Goal: Transaction & Acquisition: Book appointment/travel/reservation

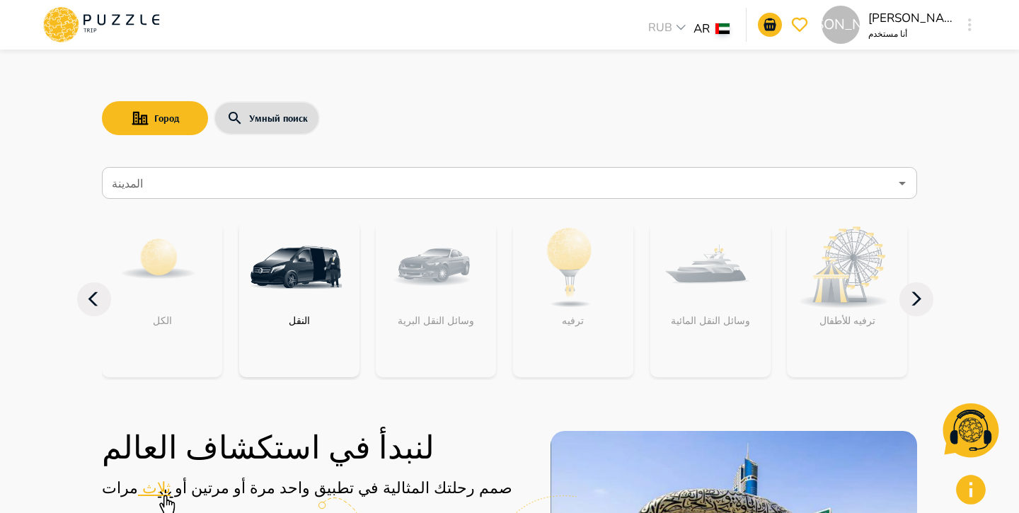
click at [971, 26] on icon "button" at bounding box center [970, 24] width 4 height 13
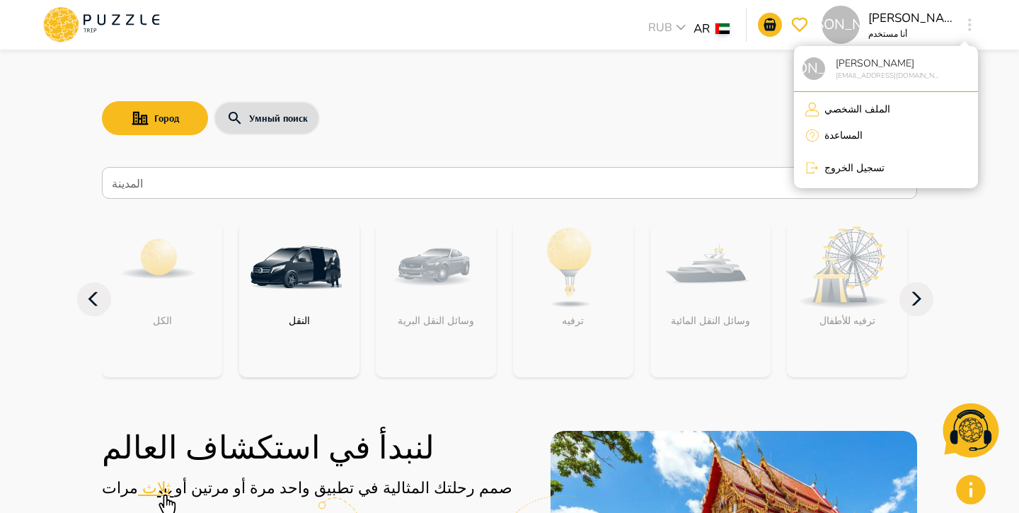
click at [849, 168] on p "تسجيل الخروج" at bounding box center [852, 168] width 65 height 15
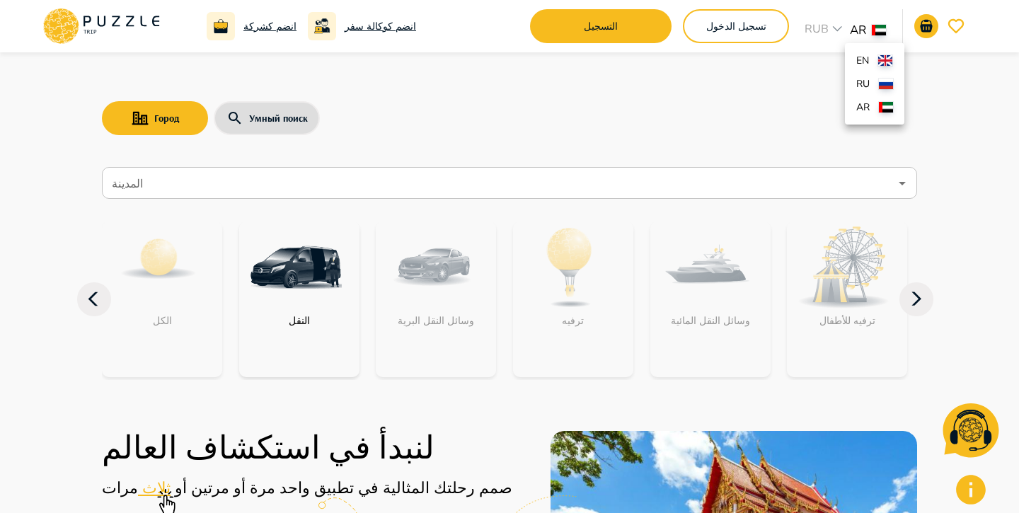
click at [876, 84] on li "ru" at bounding box center [874, 83] width 59 height 23
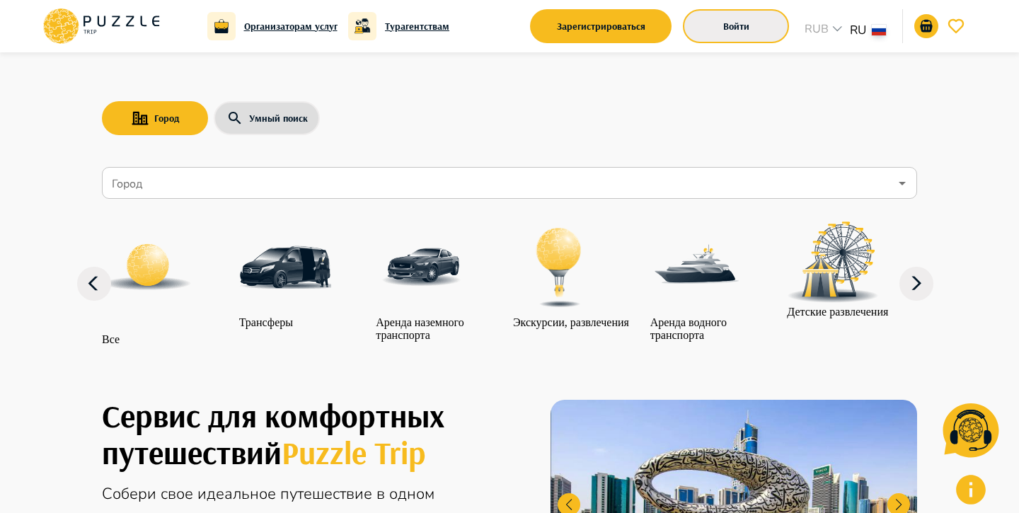
click at [771, 31] on button "Войти" at bounding box center [736, 26] width 106 height 34
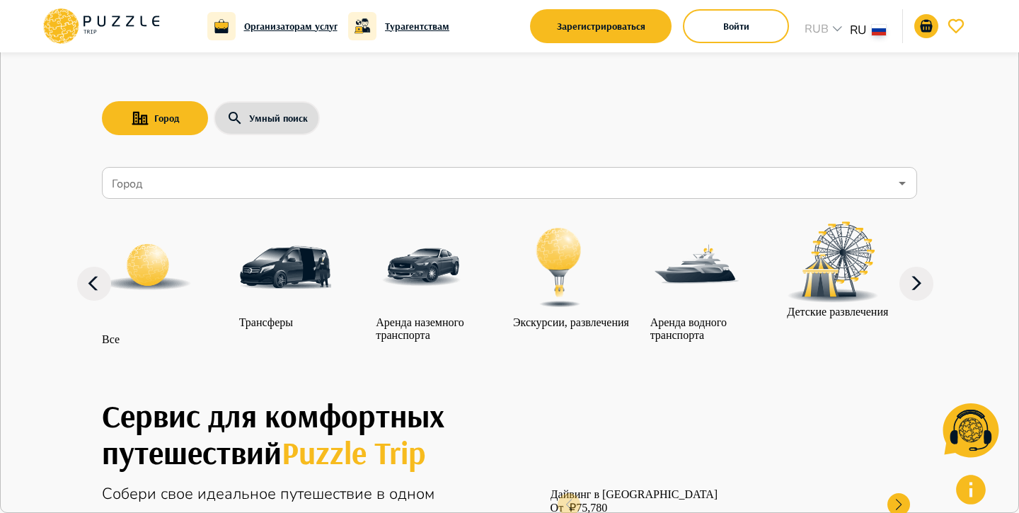
type input "*"
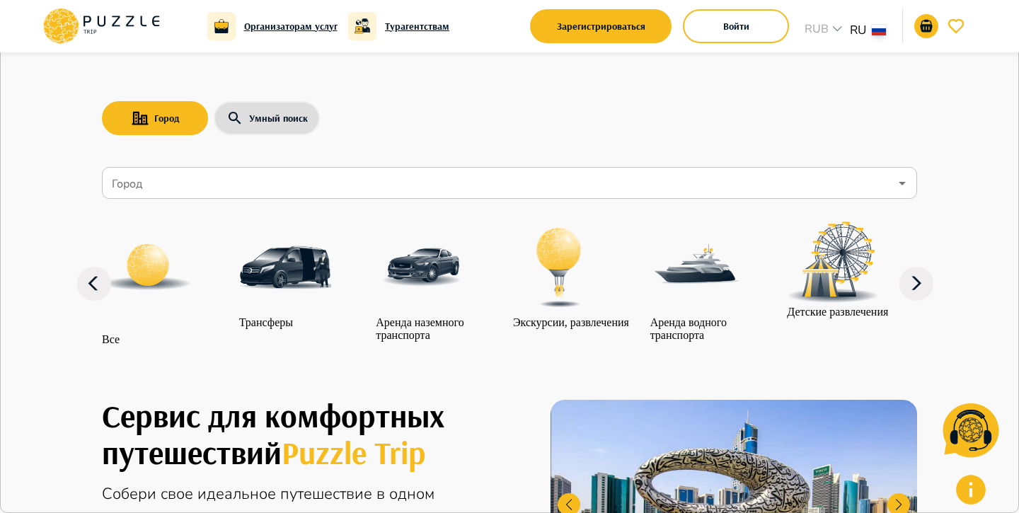
type input "**********"
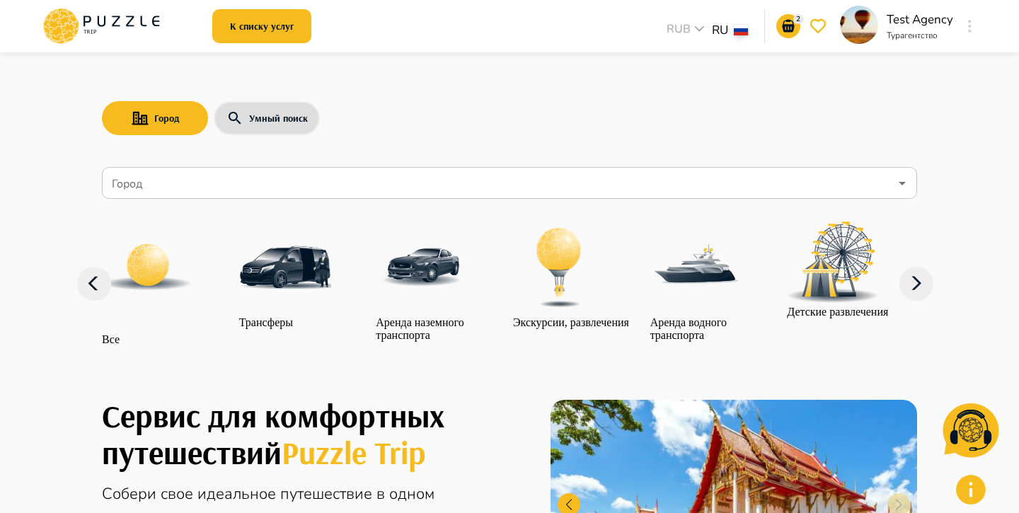
click at [277, 99] on div "Город Умный поиск" at bounding box center [509, 118] width 815 height 41
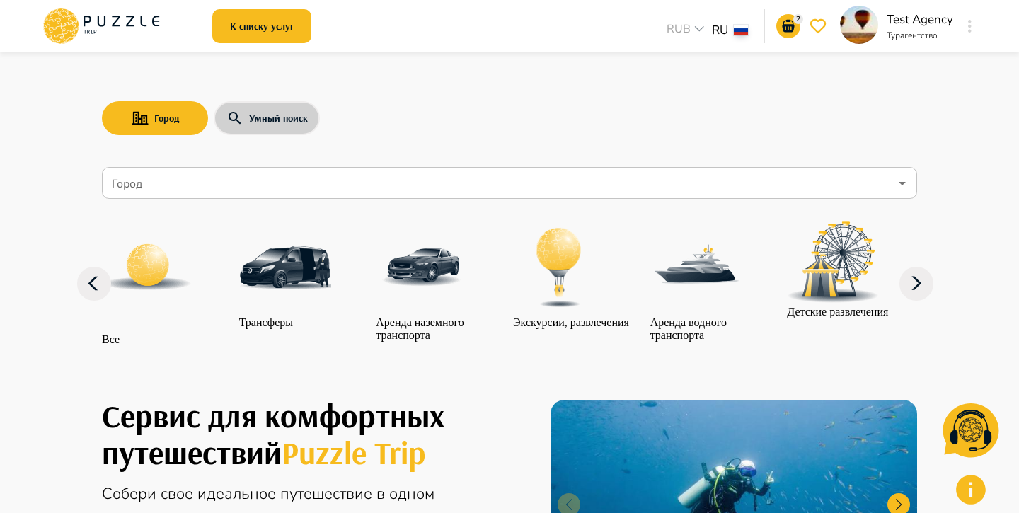
click at [276, 117] on button "Умный поиск" at bounding box center [267, 118] width 106 height 34
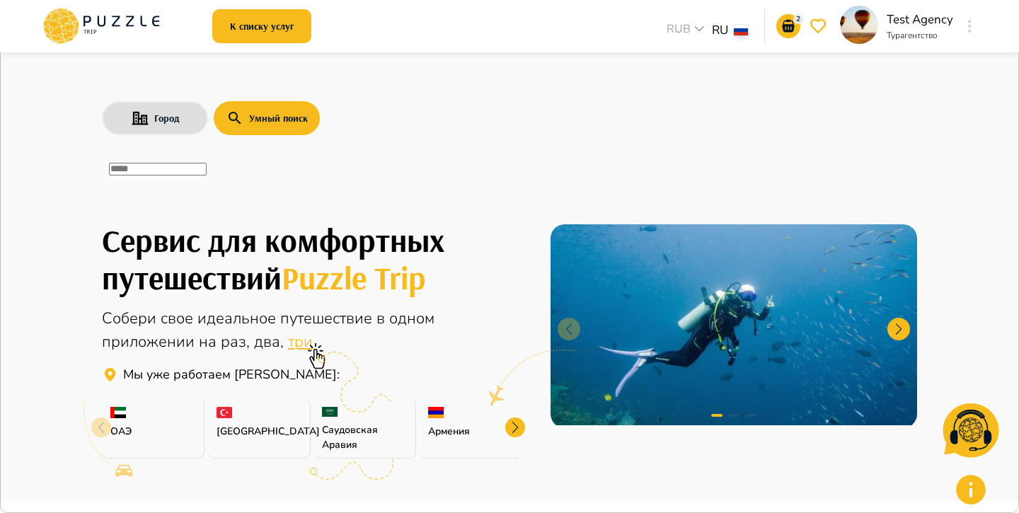
click at [207, 172] on input "text" at bounding box center [158, 169] width 98 height 13
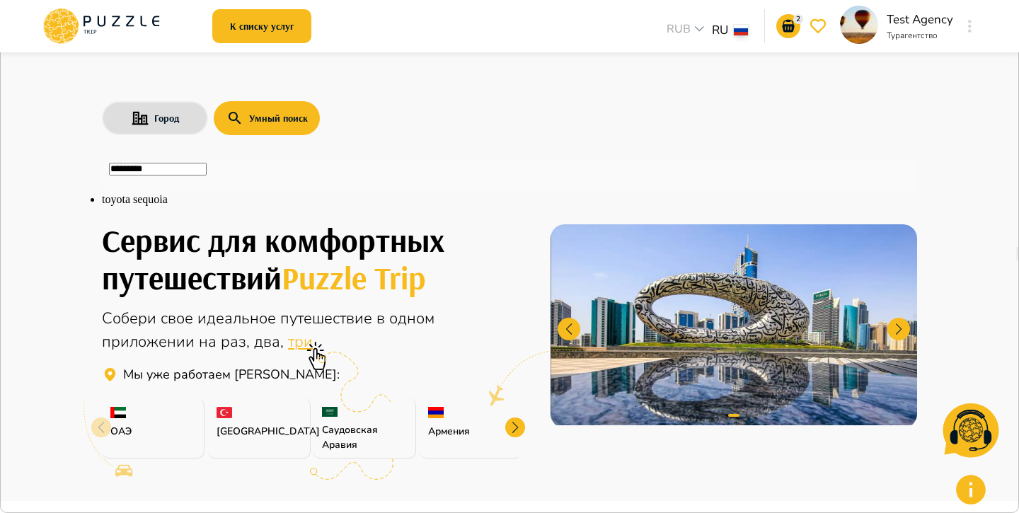
click at [207, 206] on li "toyota sequoia" at bounding box center [509, 199] width 815 height 13
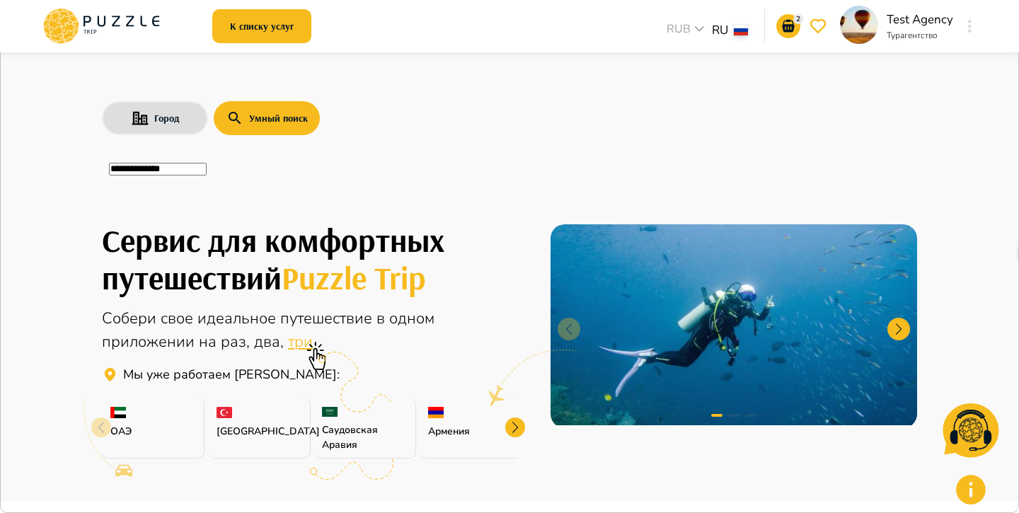
type input "**********"
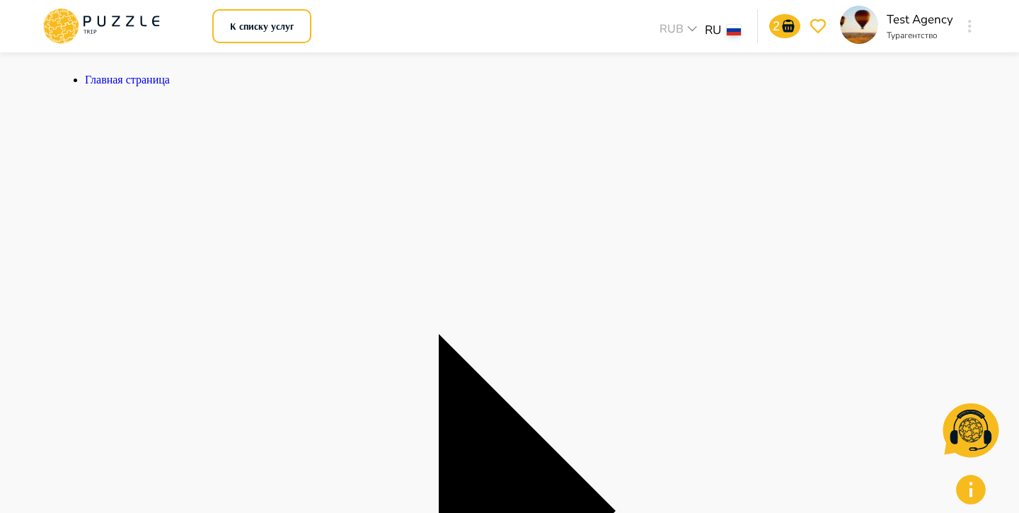
scroll to position [379, 0]
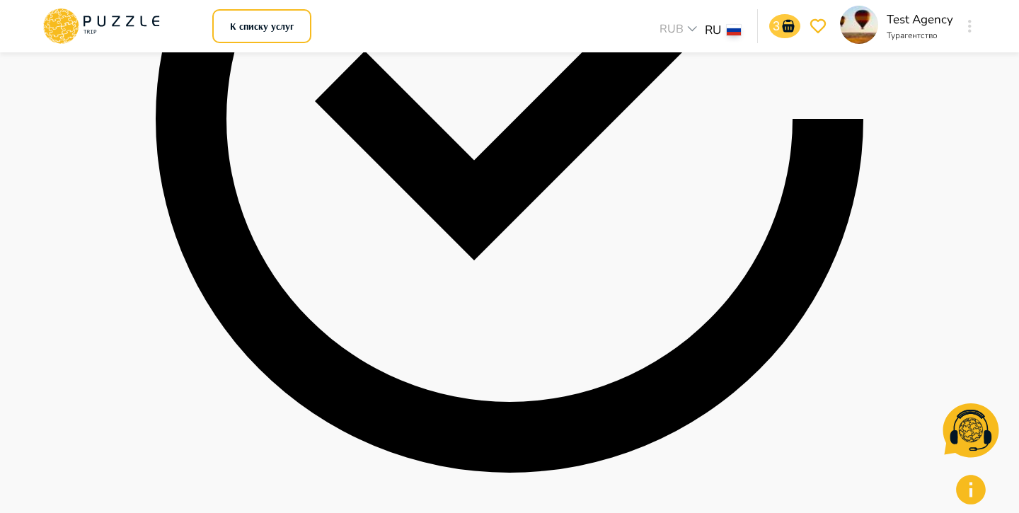
click at [785, 31] on icon "go-to-basket-submit-button" at bounding box center [788, 26] width 12 height 13
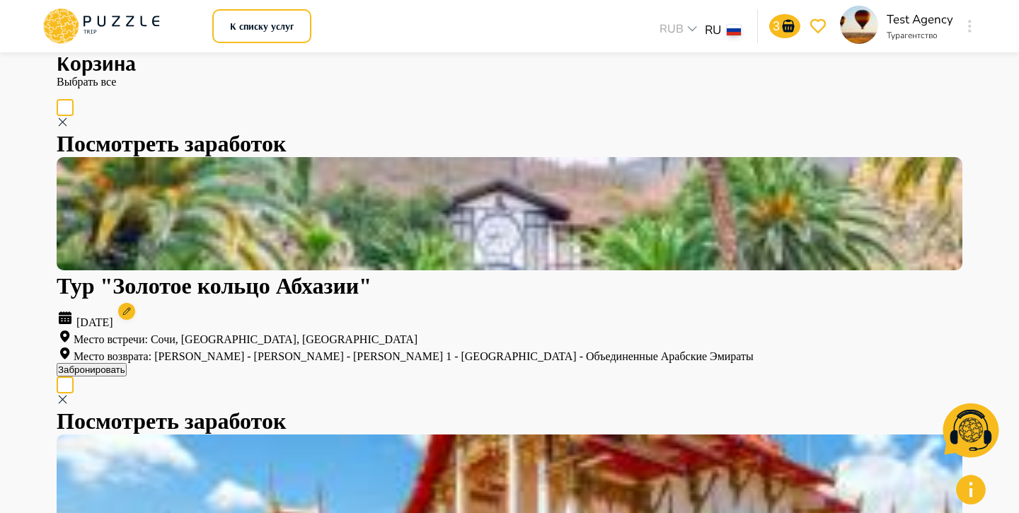
scroll to position [64, 0]
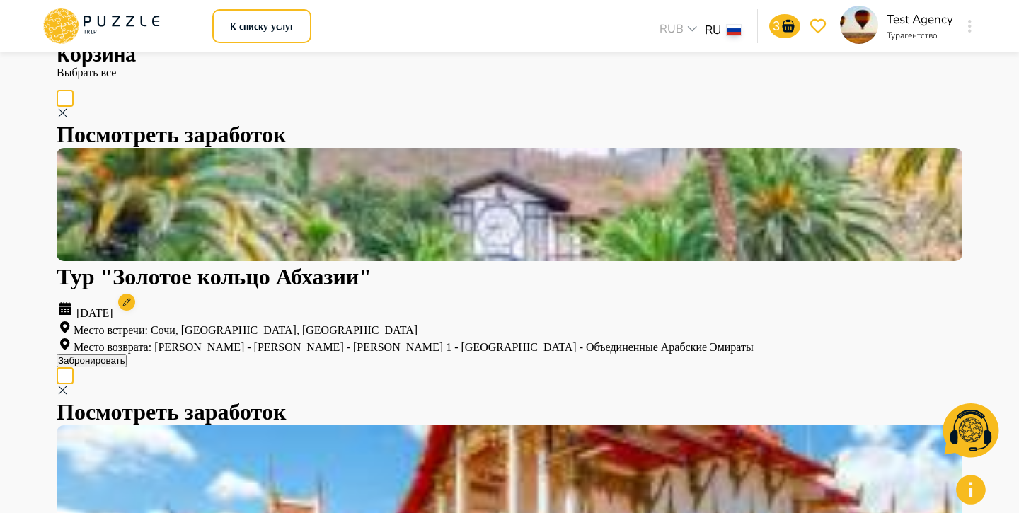
click at [127, 354] on button "Забронировать" at bounding box center [92, 360] width 70 height 13
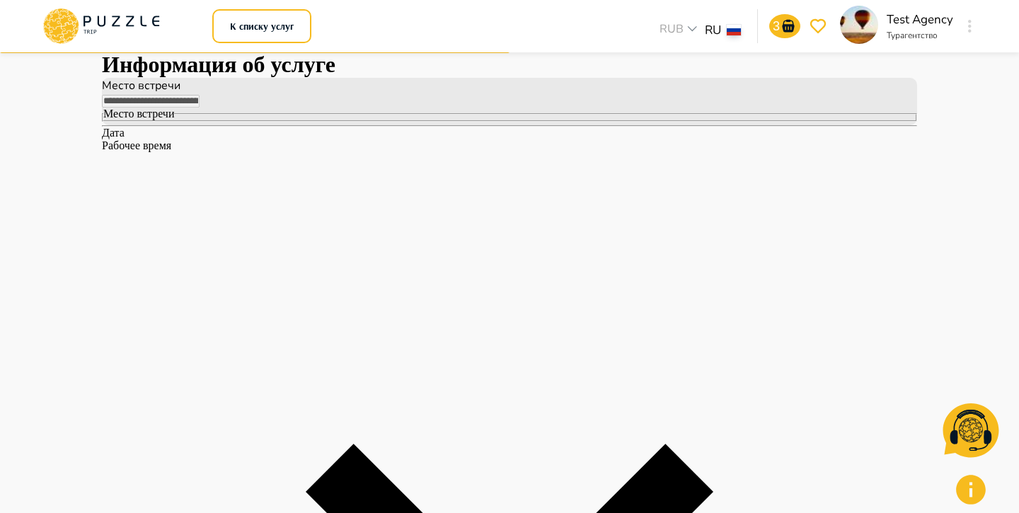
type input "*****"
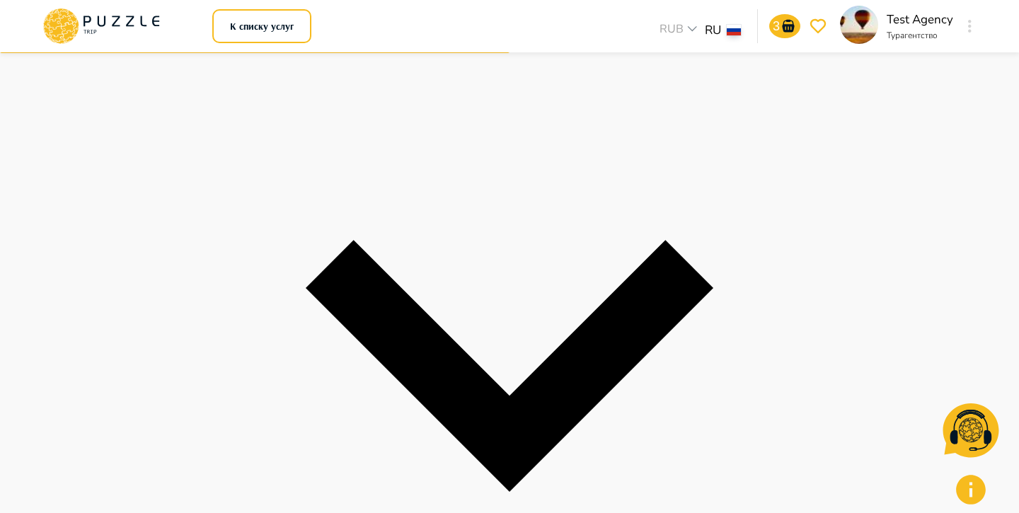
scroll to position [253, 0]
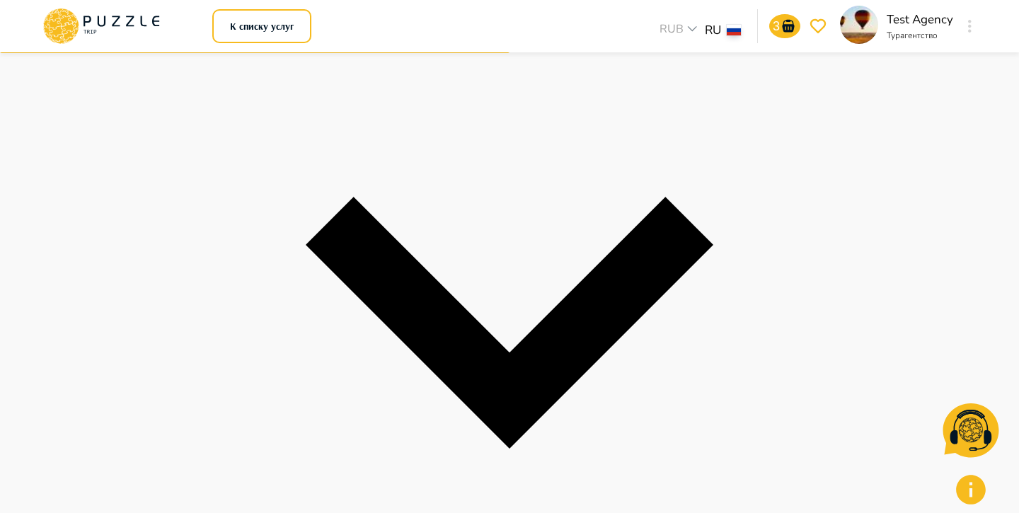
scroll to position [314, 0]
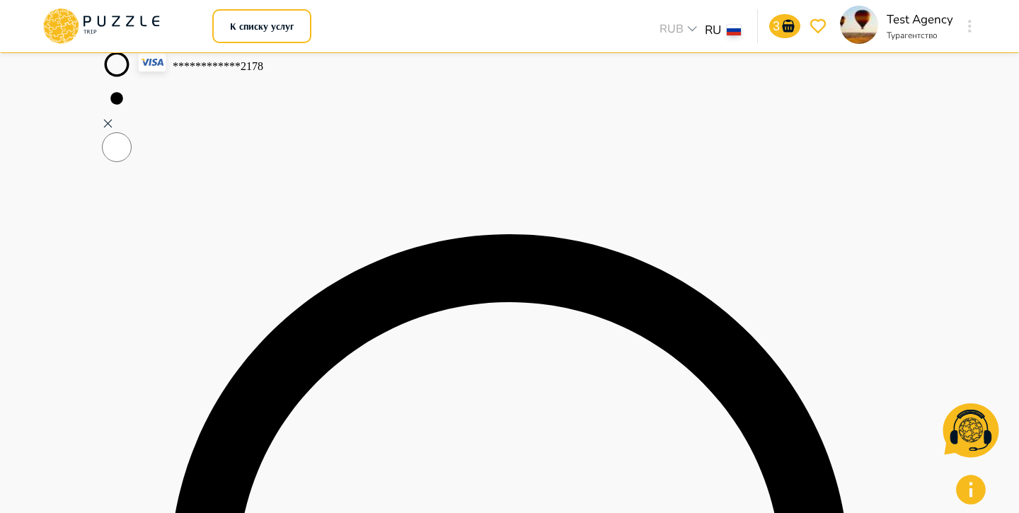
scroll to position [0, 0]
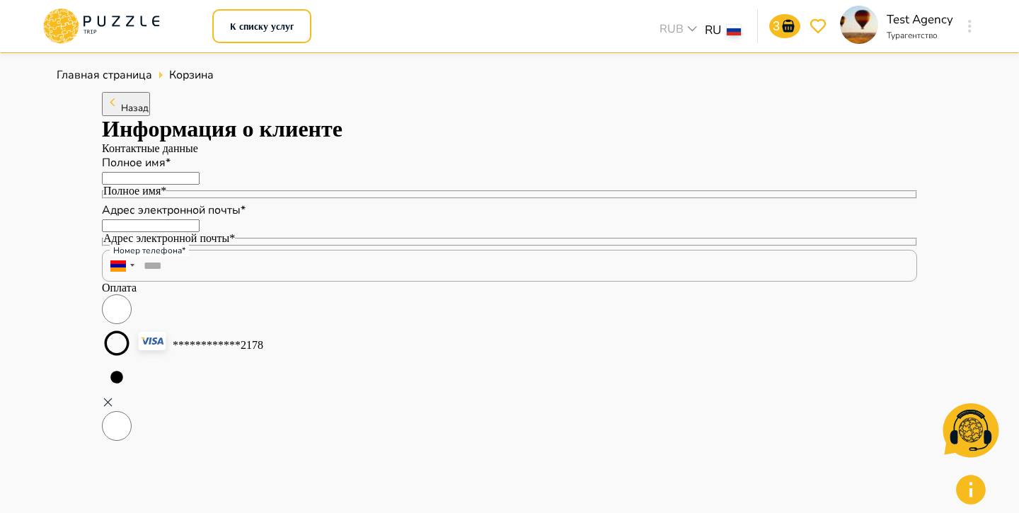
click at [149, 115] on span "Назад" at bounding box center [135, 108] width 28 height 13
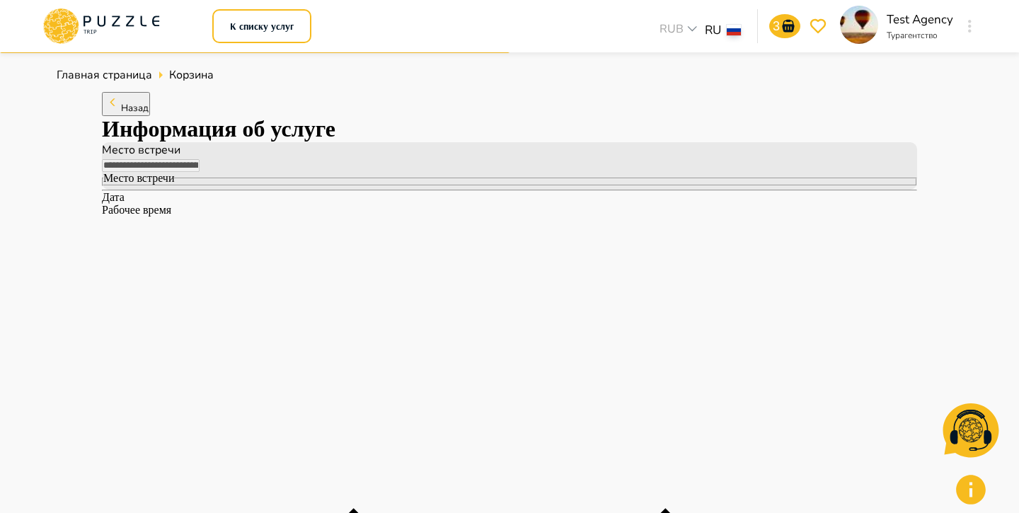
click at [137, 115] on span "Назад" at bounding box center [135, 108] width 28 height 13
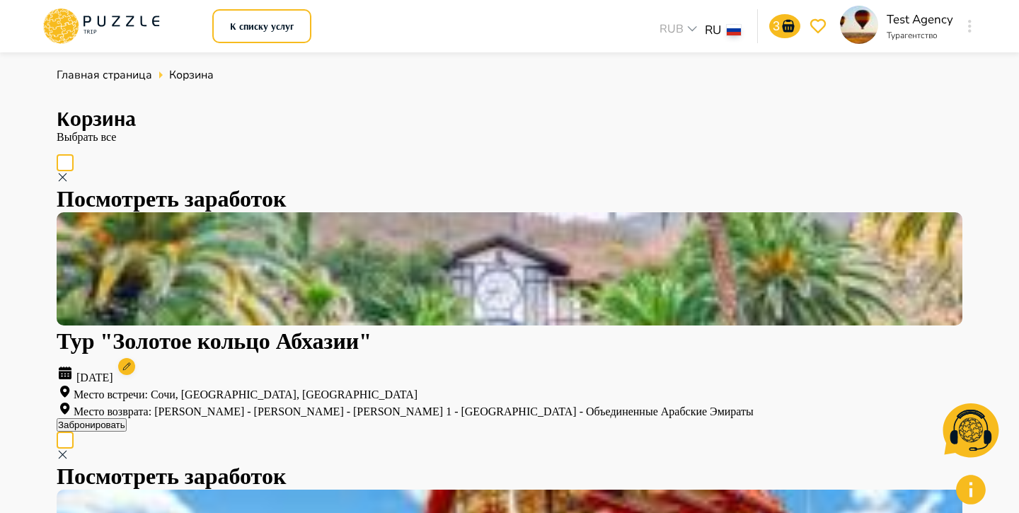
click at [70, 21] on icon at bounding box center [64, 21] width 15 height 11
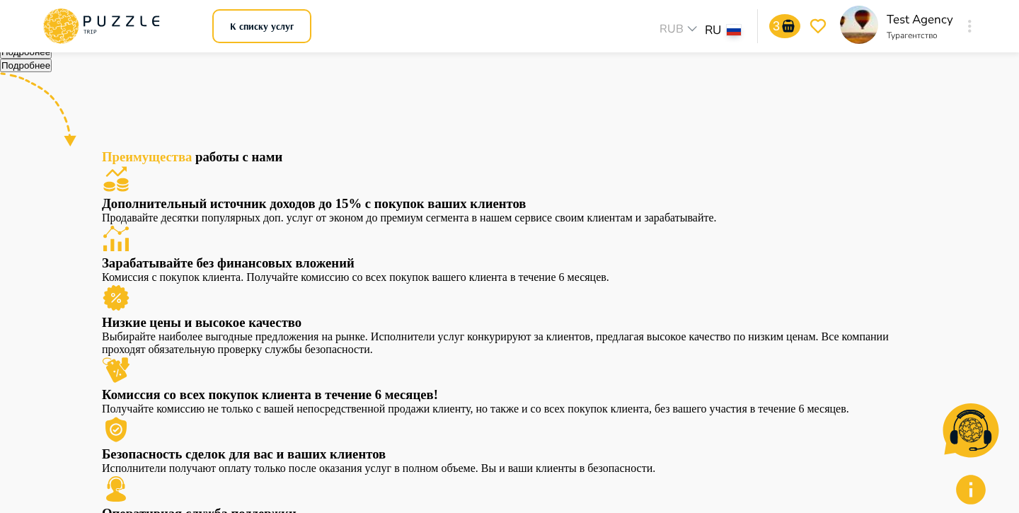
scroll to position [45, 0]
